Goal: Information Seeking & Learning: Find specific fact

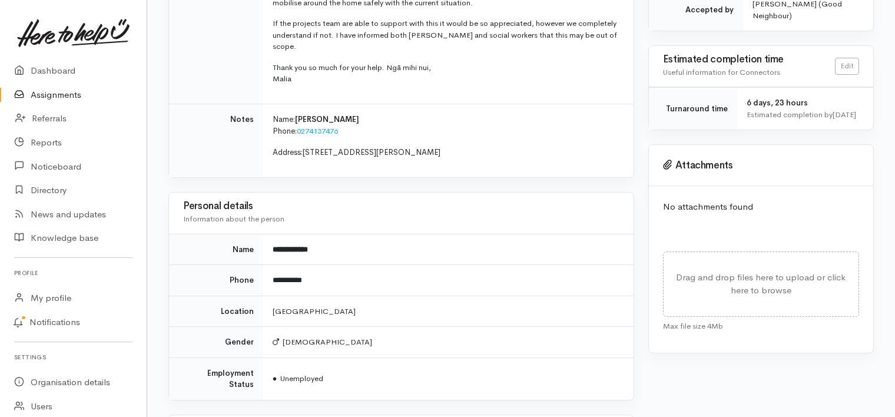
scroll to position [351, 0]
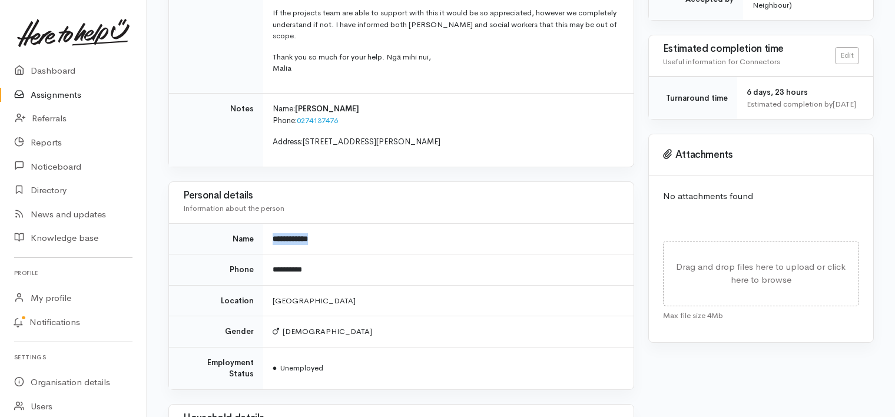
drag, startPoint x: 273, startPoint y: 214, endPoint x: 321, endPoint y: 215, distance: 48.9
click at [321, 223] on td "**********" at bounding box center [448, 238] width 370 height 31
copy b "**********"
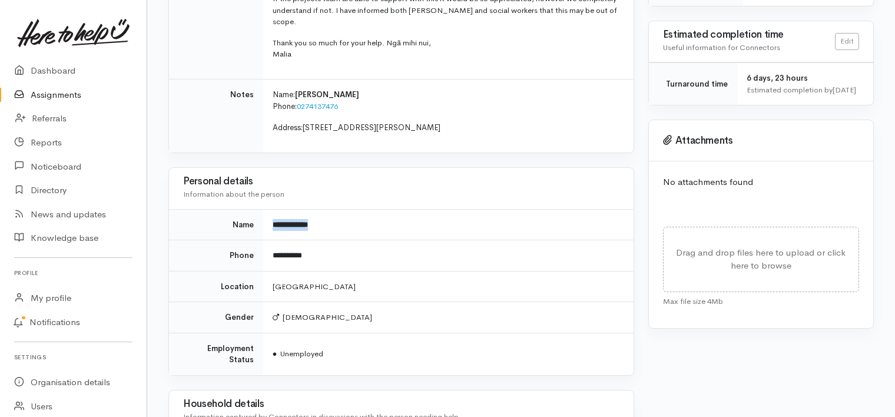
scroll to position [371, 0]
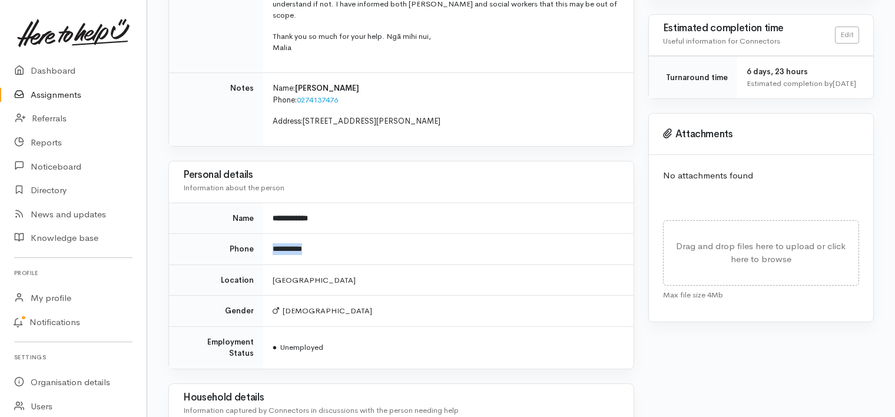
drag, startPoint x: 273, startPoint y: 224, endPoint x: 318, endPoint y: 225, distance: 44.8
click at [318, 234] on td "**********" at bounding box center [448, 249] width 370 height 31
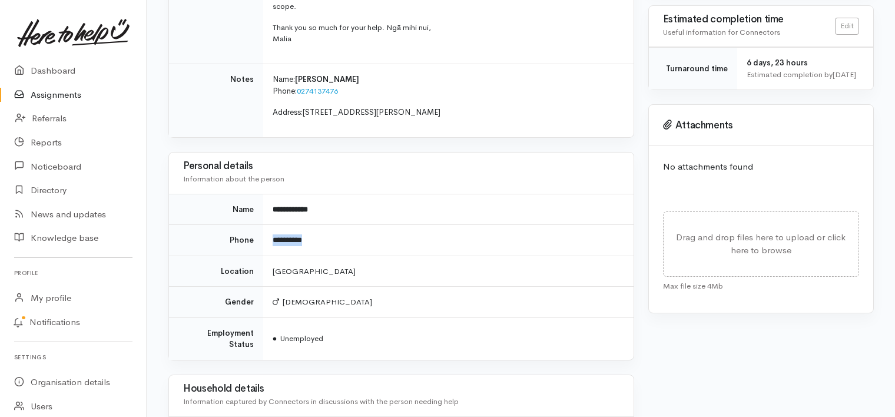
scroll to position [381, 0]
drag, startPoint x: 306, startPoint y: 86, endPoint x: 430, endPoint y: 97, distance: 124.7
click at [430, 97] on td "Name: [PERSON_NAME] Phone: 0274137476 Address: [STREET_ADDRESS][PERSON_NAME]" at bounding box center [448, 99] width 370 height 73
copy span "[STREET_ADDRESS][PERSON_NAME]"
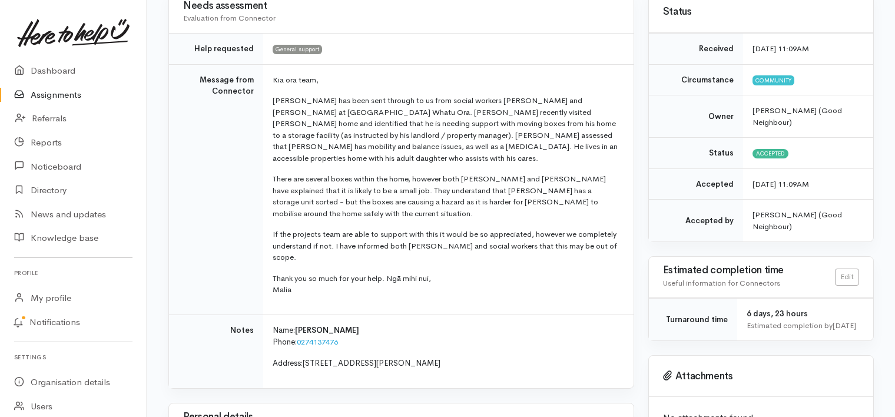
scroll to position [122, 0]
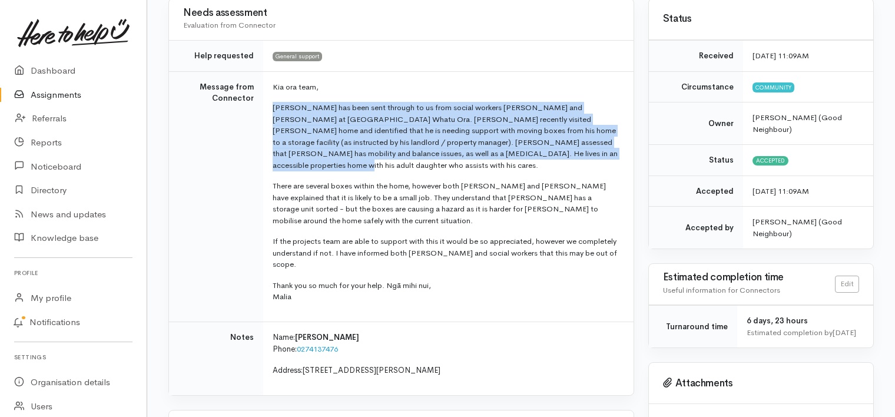
drag, startPoint x: 272, startPoint y: 106, endPoint x: 589, endPoint y: 154, distance: 320.3
click at [589, 154] on p "[PERSON_NAME] has been sent through to us from social workers [PERSON_NAME] and…" at bounding box center [446, 136] width 347 height 69
copy p "[PERSON_NAME] has been sent through to us from social workers [PERSON_NAME] and…"
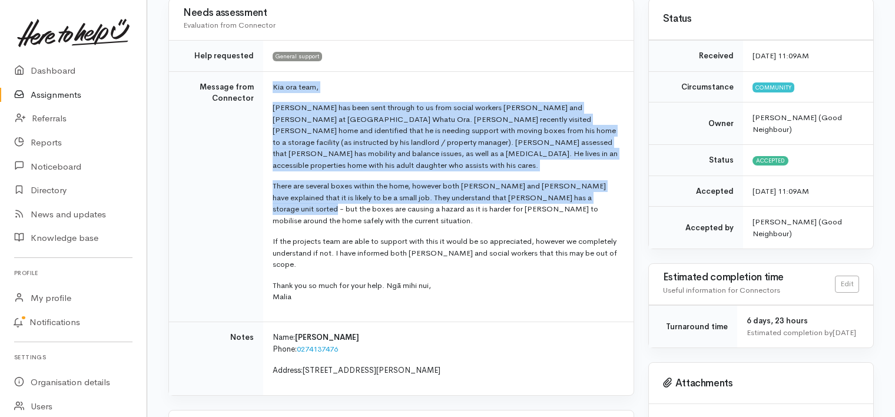
drag, startPoint x: 264, startPoint y: 201, endPoint x: 254, endPoint y: 205, distance: 10.5
click at [254, 205] on tr "Message from Connector Kia ora team, [PERSON_NAME] has been sent through to us …" at bounding box center [401, 196] width 464 height 250
click at [254, 205] on td "Message from Connector" at bounding box center [216, 196] width 94 height 250
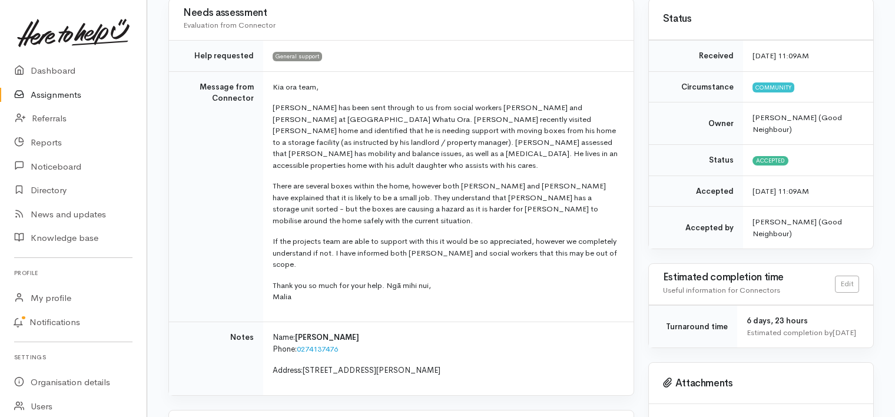
click at [236, 253] on td "Message from Connector" at bounding box center [216, 196] width 94 height 250
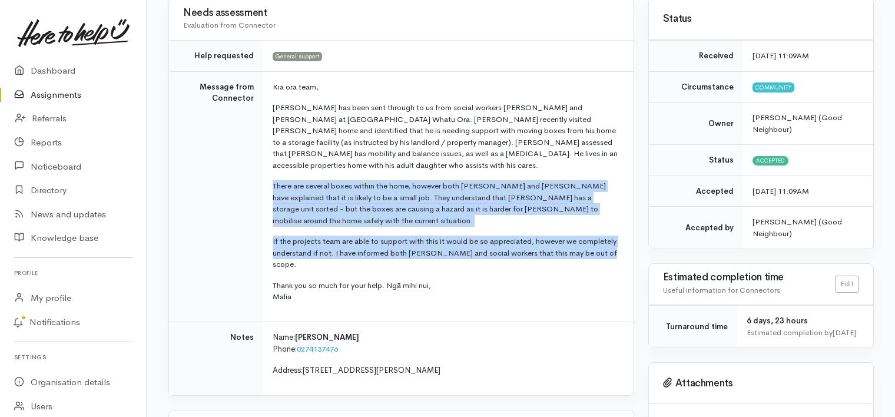
drag, startPoint x: 273, startPoint y: 172, endPoint x: 603, endPoint y: 240, distance: 337.6
click at [603, 240] on td "Kia ora team, [PERSON_NAME] has been sent through to us from social workers [PE…" at bounding box center [448, 196] width 370 height 250
copy td "There are several boxes within the home, however both [PERSON_NAME] and [PERSON…"
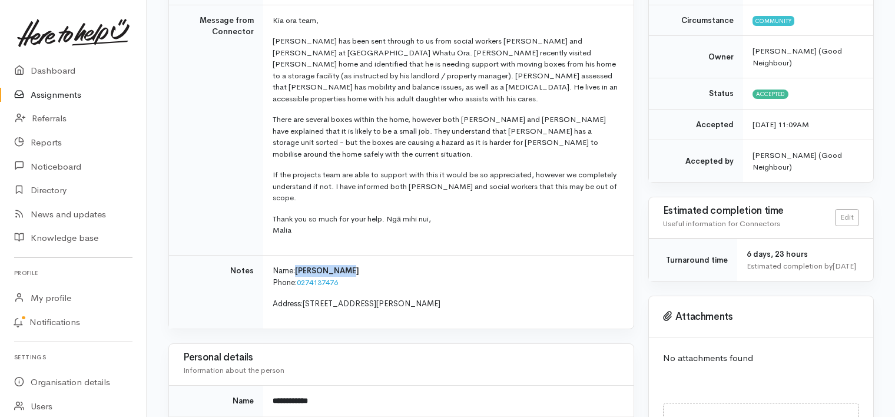
drag, startPoint x: 297, startPoint y: 244, endPoint x: 349, endPoint y: 250, distance: 51.5
click at [349, 265] on p "Name: [PERSON_NAME] Phone: [PHONE_NUMBER]" at bounding box center [446, 277] width 347 height 24
copy span "[PERSON_NAME]"
drag, startPoint x: 465, startPoint y: 39, endPoint x: 586, endPoint y: 38, distance: 120.7
click at [586, 38] on p "[PERSON_NAME] has been sent through to us from social workers [PERSON_NAME] and…" at bounding box center [446, 69] width 347 height 69
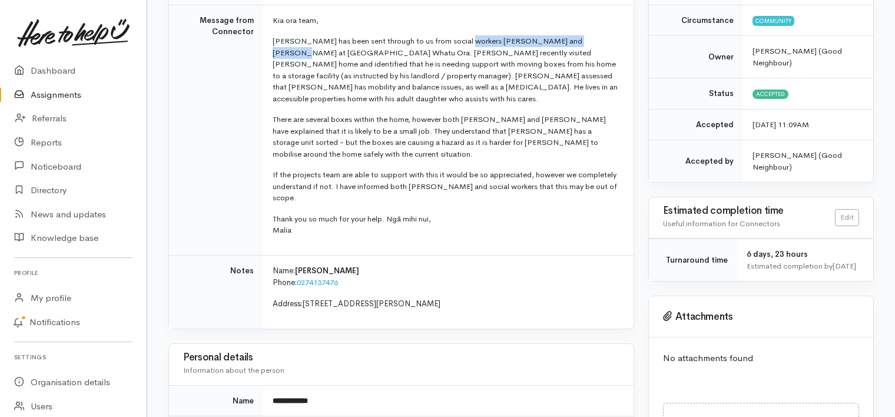
copy p "[PERSON_NAME] and [PERSON_NAME] at Te Whatu Ora"
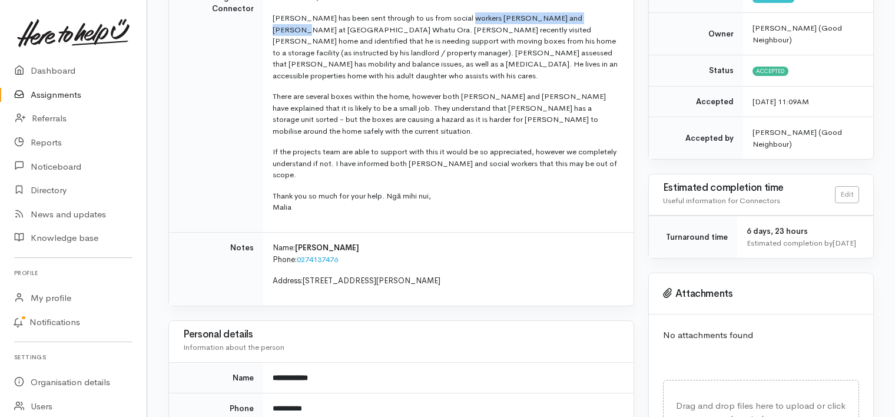
scroll to position [220, 0]
